Goal: Task Accomplishment & Management: Complete application form

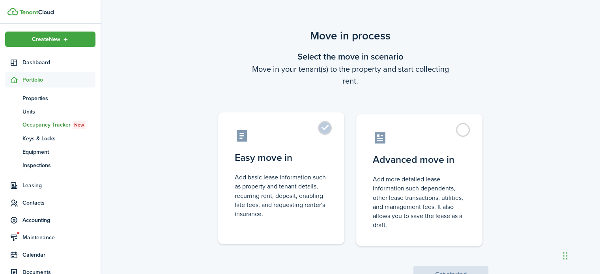
click at [329, 127] on label "Easy move in Add basic lease information such as property and tenant details, r…" at bounding box center [281, 178] width 126 height 132
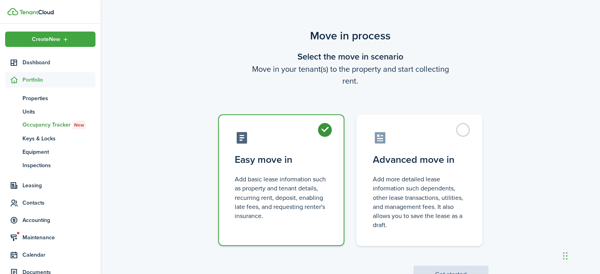
radio input "true"
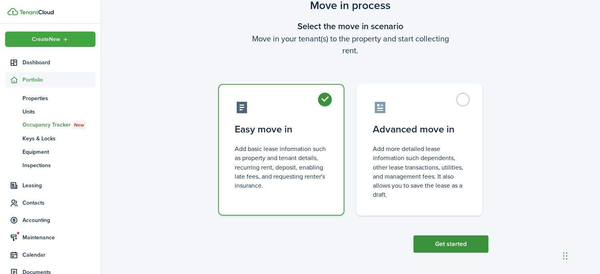
click at [441, 237] on button "Get started" at bounding box center [450, 244] width 75 height 17
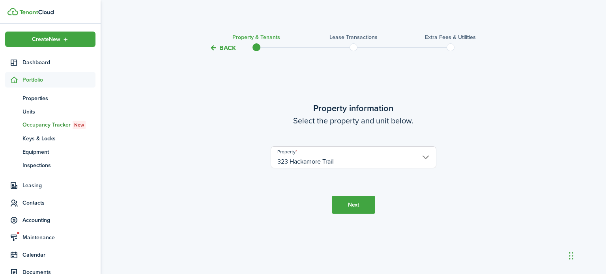
click at [363, 198] on button "Next" at bounding box center [353, 205] width 43 height 18
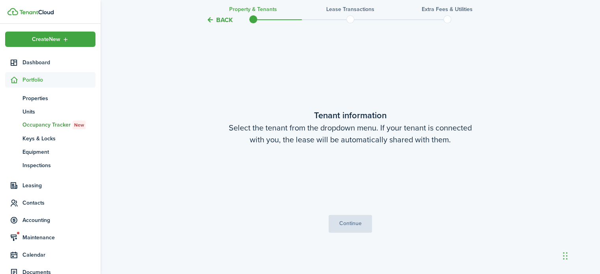
scroll to position [221, 0]
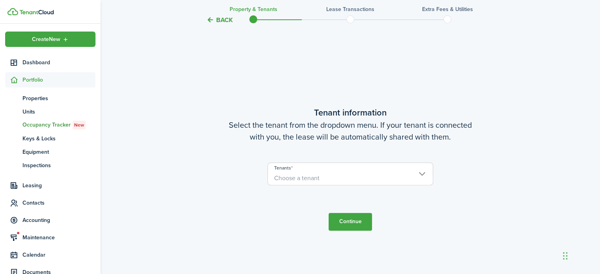
click at [346, 172] on span "Choose a tenant" at bounding box center [350, 178] width 165 height 13
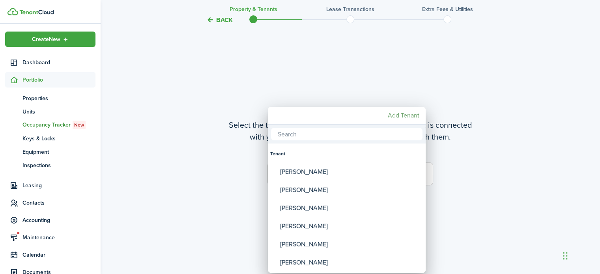
click at [395, 116] on mbsc-button "Add Tenant" at bounding box center [404, 115] width 38 height 14
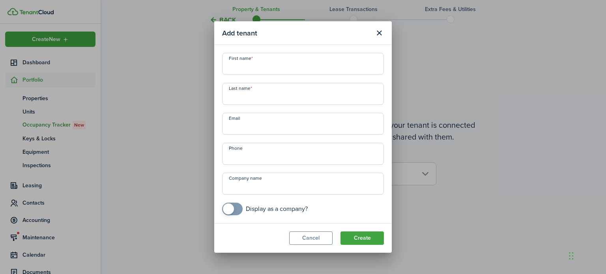
click at [251, 71] on input "First name" at bounding box center [303, 64] width 162 height 22
type input "[PERSON_NAME]"
click at [250, 96] on input "Last name" at bounding box center [303, 94] width 162 height 22
type input "[PERSON_NAME]"
click at [238, 134] on input "Email" at bounding box center [303, 124] width 162 height 22
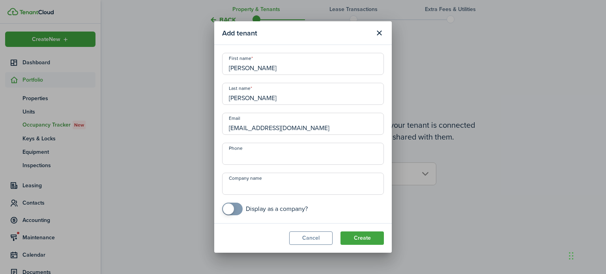
type input "[EMAIL_ADDRESS][DOMAIN_NAME]"
click at [282, 157] on input "+1" at bounding box center [303, 154] width 162 height 22
type input "[PHONE_NUMBER]"
click at [366, 237] on button "Create" at bounding box center [361, 238] width 43 height 13
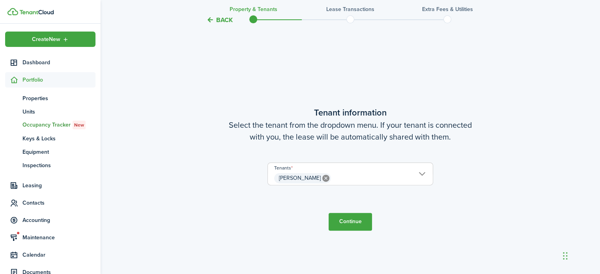
click at [353, 221] on button "Continue" at bounding box center [350, 222] width 43 height 18
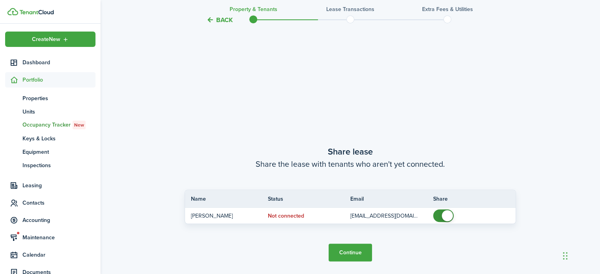
scroll to position [495, 0]
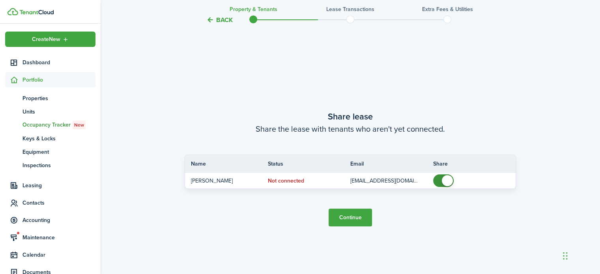
drag, startPoint x: 353, startPoint y: 221, endPoint x: 338, endPoint y: 219, distance: 15.9
click at [338, 219] on button "Continue" at bounding box center [350, 218] width 43 height 18
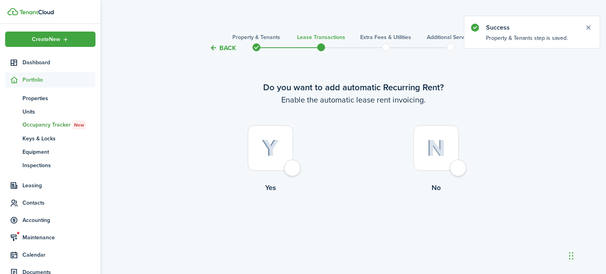
click at [288, 171] on div at bounding box center [270, 147] width 45 height 45
radio input "true"
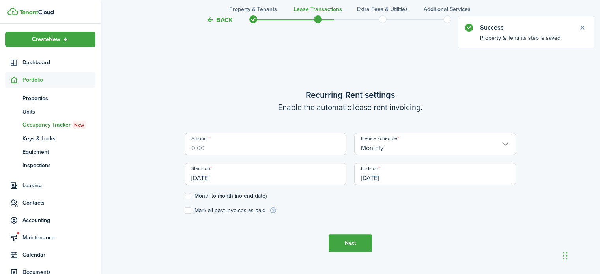
scroll to position [221, 0]
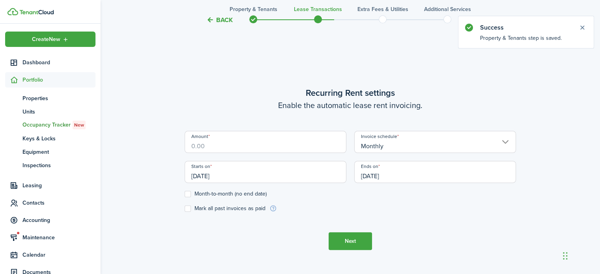
click at [234, 148] on input "Amount" at bounding box center [266, 142] width 162 height 22
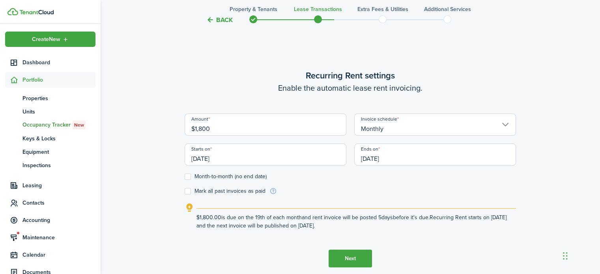
click at [233, 158] on input "[DATE]" at bounding box center [266, 155] width 162 height 22
type input "$1,800.00"
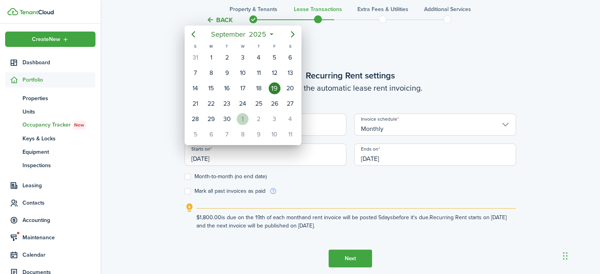
click at [243, 113] on div "1" at bounding box center [243, 119] width 12 height 12
type input "[DATE]"
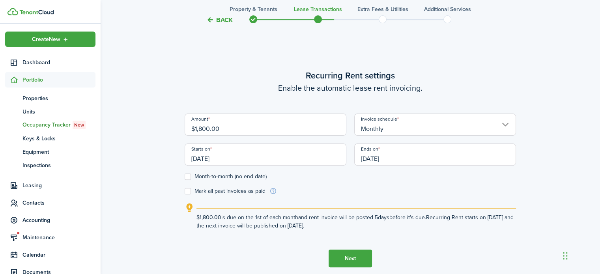
scroll to position [0, 0]
click at [393, 157] on input "[DATE]" at bounding box center [435, 155] width 162 height 22
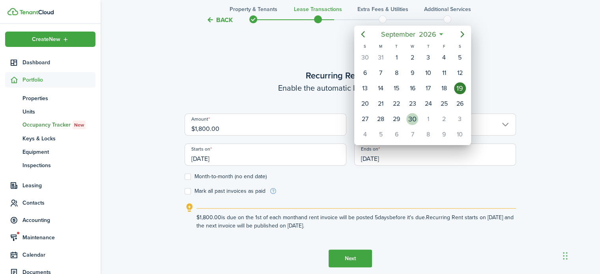
click at [411, 118] on div "30" at bounding box center [412, 119] width 12 height 12
type input "[DATE]"
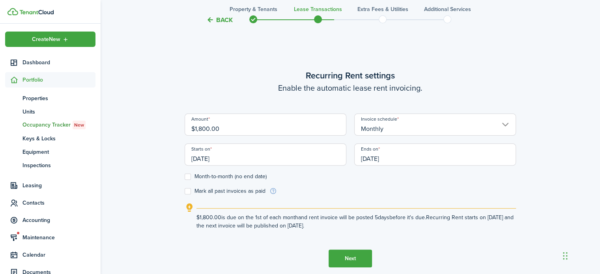
click at [188, 176] on label "Month-to-month (no end date)" at bounding box center [226, 177] width 82 height 6
click at [185, 177] on input "Month-to-month (no end date)" at bounding box center [184, 177] width 0 height 0
checkbox input "true"
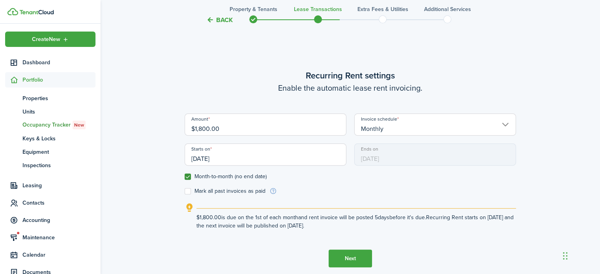
scroll to position [274, 0]
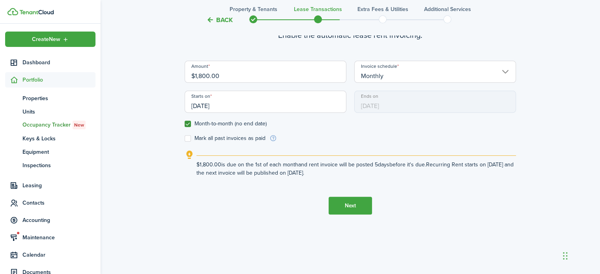
click at [351, 208] on button "Next" at bounding box center [350, 206] width 43 height 18
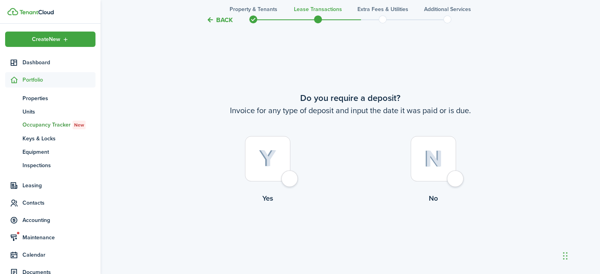
scroll to position [495, 0]
click at [456, 176] on div at bounding box center [433, 158] width 45 height 45
radio input "true"
click at [352, 240] on button "Continue" at bounding box center [350, 236] width 43 height 18
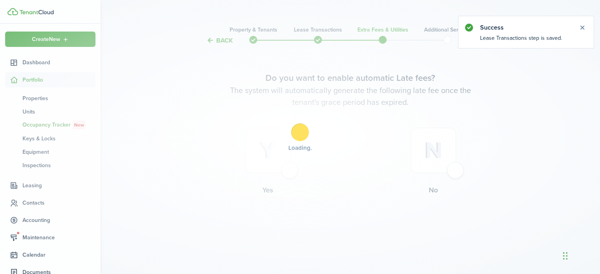
scroll to position [0, 0]
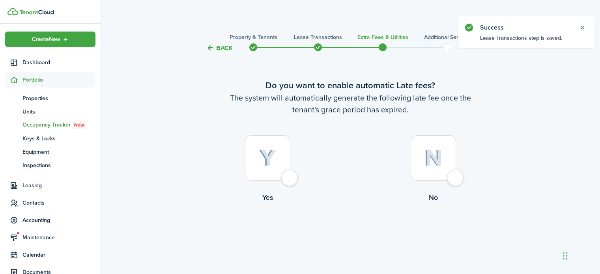
drag, startPoint x: 452, startPoint y: 179, endPoint x: 382, endPoint y: 131, distance: 84.7
click at [382, 131] on lease-wizard-late-fee-choice "Do you want to enable automatic Late fees? The system will automatically genera…" at bounding box center [350, 143] width 331 height 128
click at [289, 181] on div at bounding box center [267, 157] width 45 height 45
radio input "true"
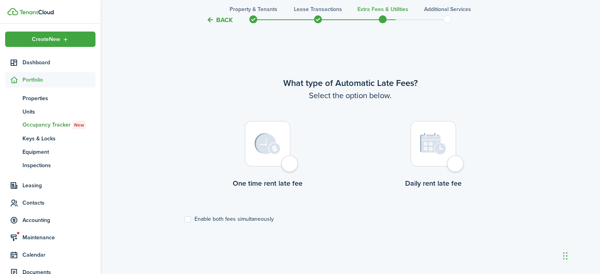
click at [286, 166] on div at bounding box center [267, 143] width 45 height 45
radio input "true"
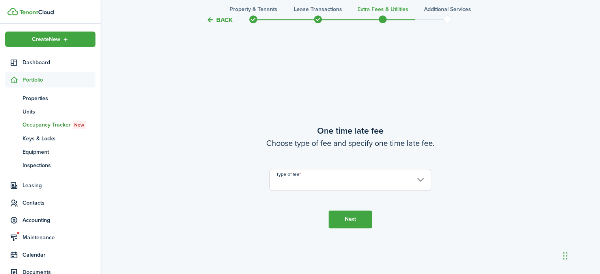
scroll to position [503, 0]
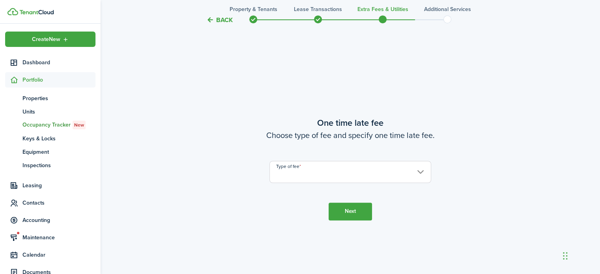
click at [292, 172] on input "Type of fee" at bounding box center [350, 172] width 162 height 22
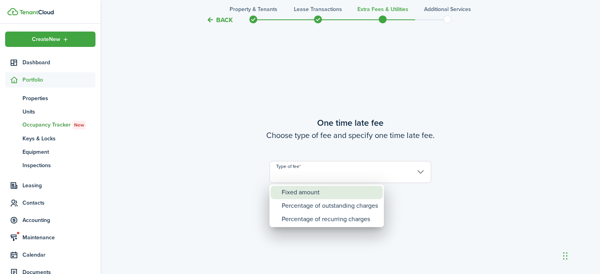
click at [295, 190] on div "Fixed amount" at bounding box center [330, 192] width 96 height 13
type input "Fixed amount"
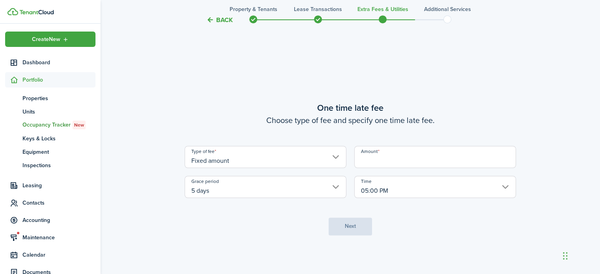
click at [399, 159] on input "Amount" at bounding box center [435, 157] width 162 height 22
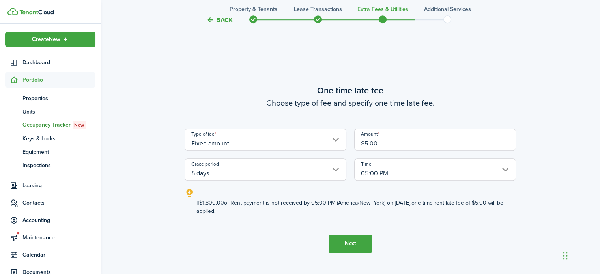
type input "$5.00"
click at [342, 249] on button "Next" at bounding box center [350, 244] width 43 height 18
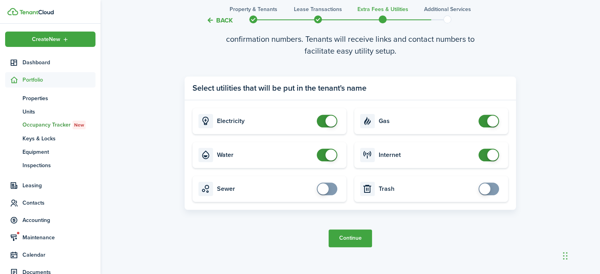
scroll to position [818, 0]
click at [345, 243] on button "Continue" at bounding box center [350, 238] width 43 height 18
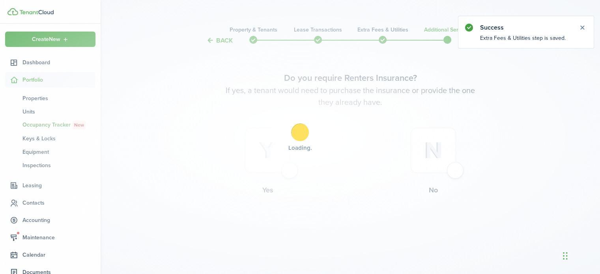
scroll to position [0, 0]
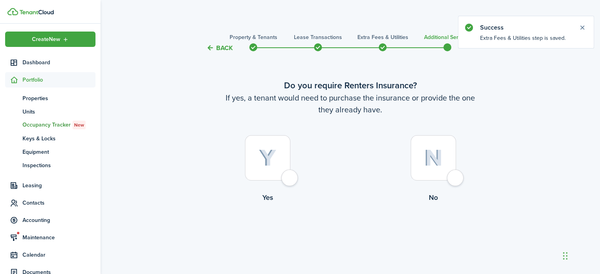
click at [289, 178] on div at bounding box center [267, 157] width 45 height 45
radio input "true"
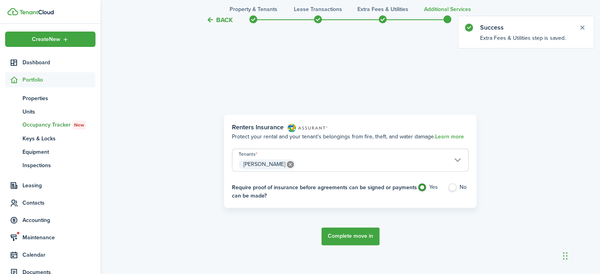
scroll to position [229, 0]
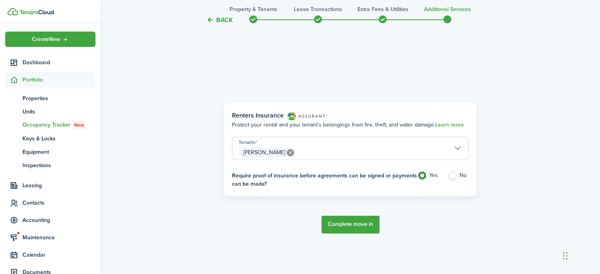
click at [348, 226] on button "Complete move in" at bounding box center [351, 225] width 58 height 18
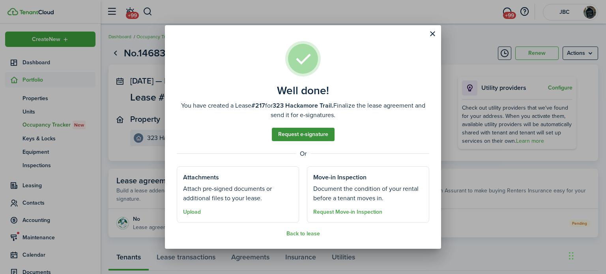
click at [297, 139] on link "Request e-signature" at bounding box center [303, 134] width 63 height 13
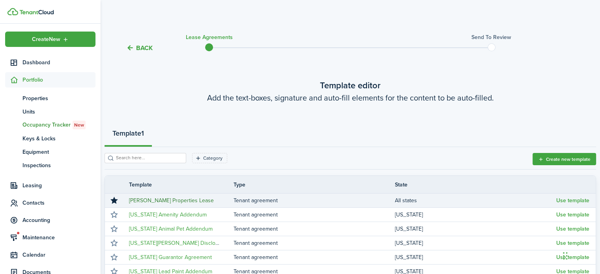
click at [171, 200] on link "[PERSON_NAME] Properties Lease" at bounding box center [171, 200] width 85 height 8
